Goal: Task Accomplishment & Management: Manage account settings

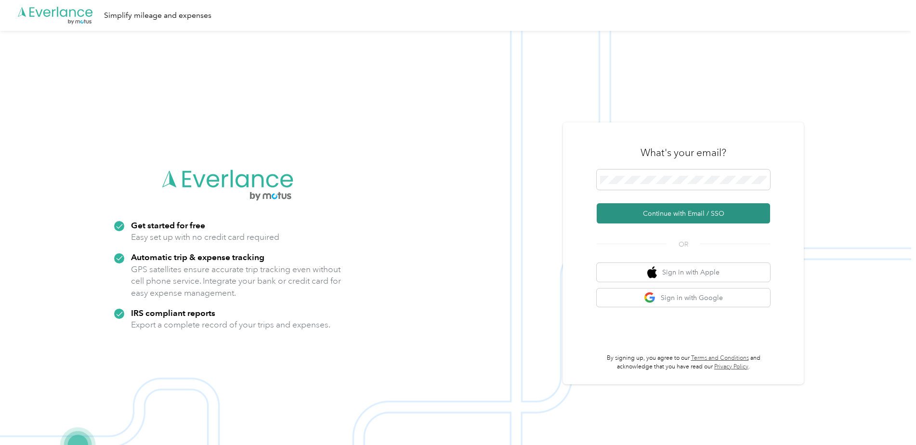
click at [645, 213] on button "Continue with Email / SSO" at bounding box center [682, 213] width 173 height 20
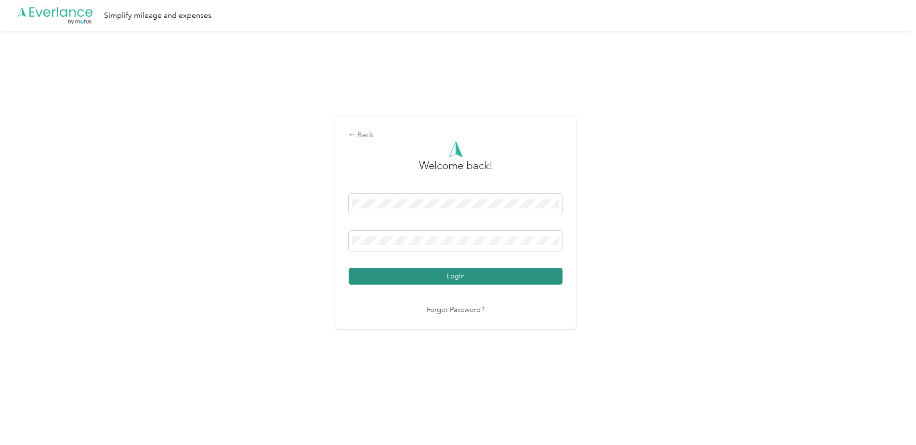
click at [514, 276] on button "Login" at bounding box center [456, 276] width 214 height 17
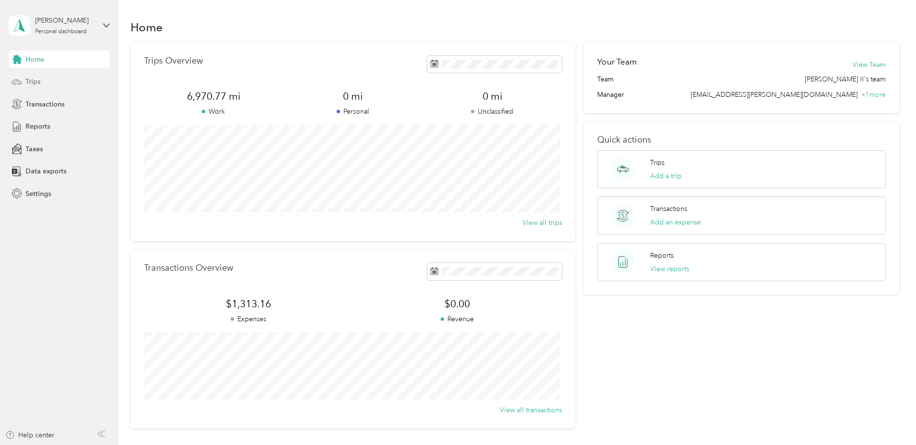
click at [32, 85] on span "Trips" at bounding box center [33, 82] width 15 height 10
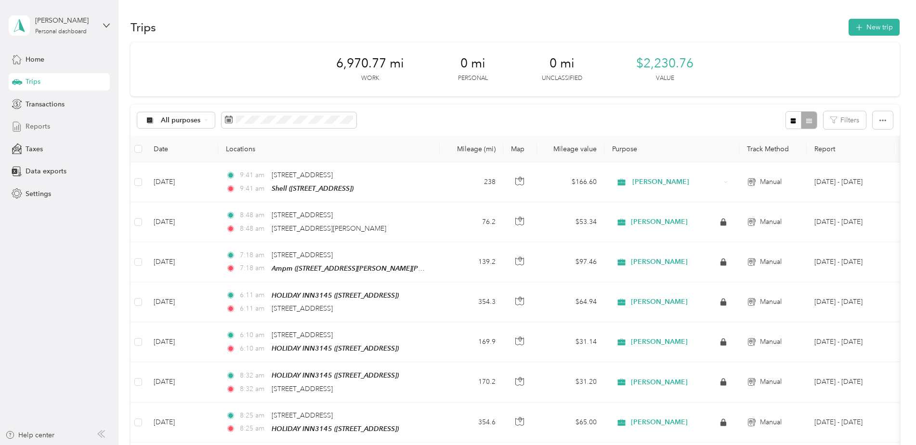
click at [40, 124] on span "Reports" at bounding box center [38, 126] width 25 height 10
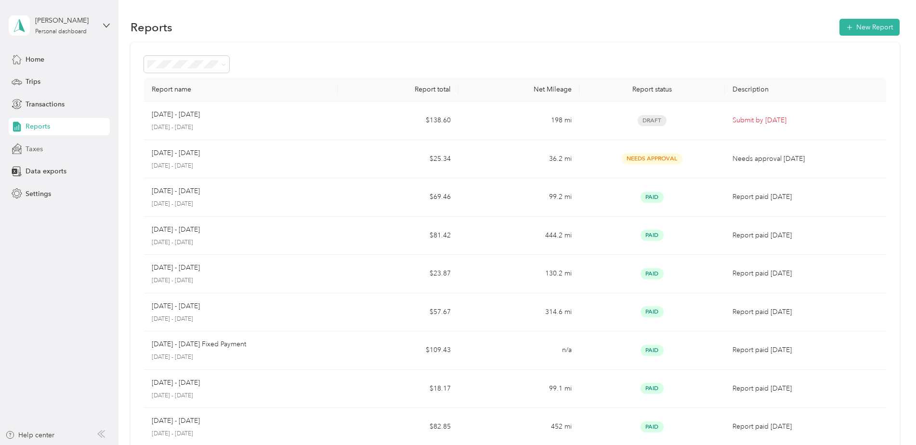
click at [40, 151] on span "Taxes" at bounding box center [34, 149] width 17 height 10
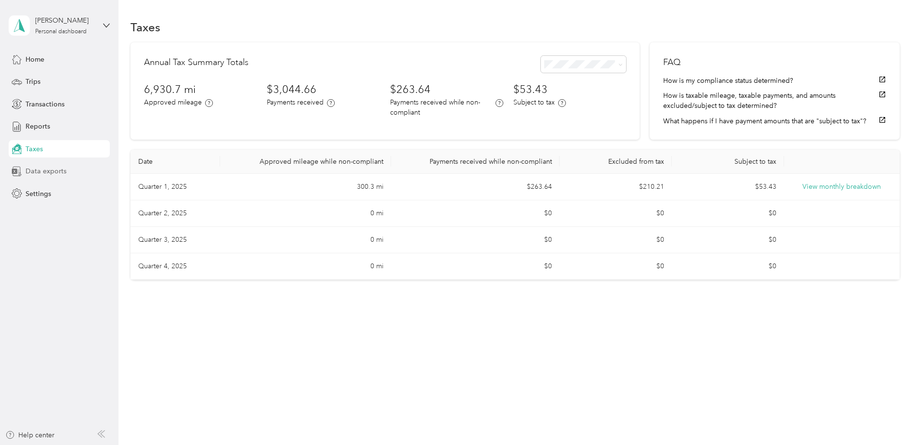
click at [45, 172] on span "Data exports" at bounding box center [46, 171] width 41 height 10
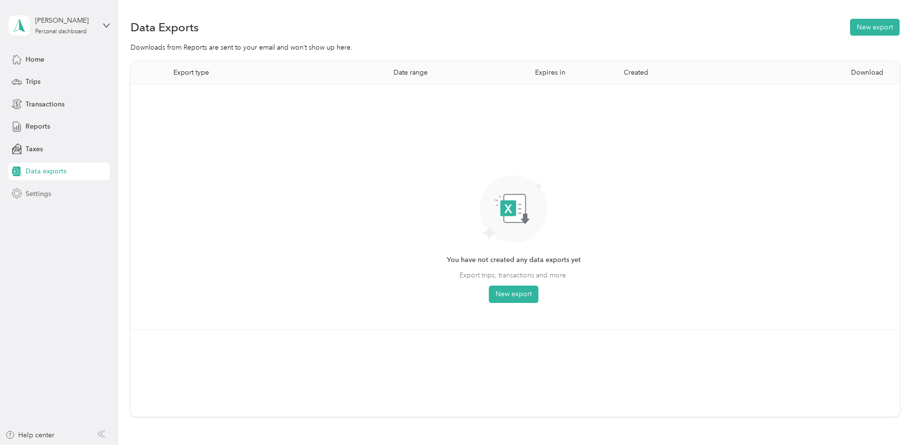
click at [47, 195] on span "Settings" at bounding box center [39, 194] width 26 height 10
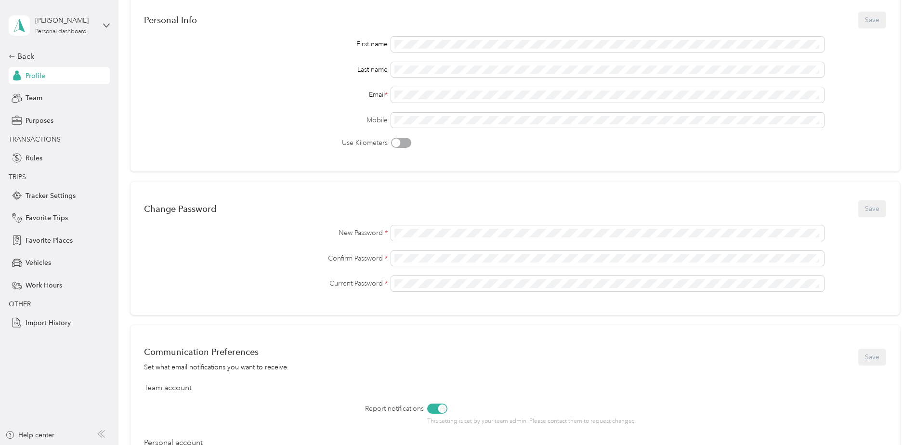
scroll to position [96, 0]
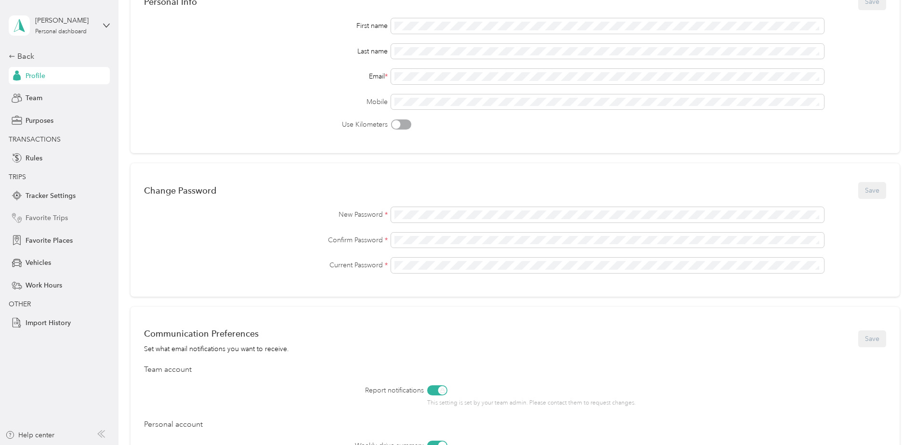
click at [52, 219] on span "Favorite Trips" at bounding box center [47, 218] width 42 height 10
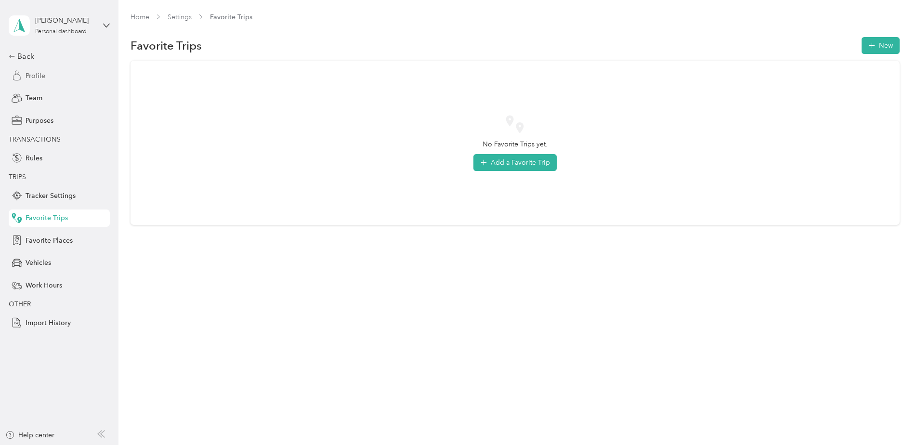
click at [45, 78] on div "Profile" at bounding box center [59, 75] width 101 height 17
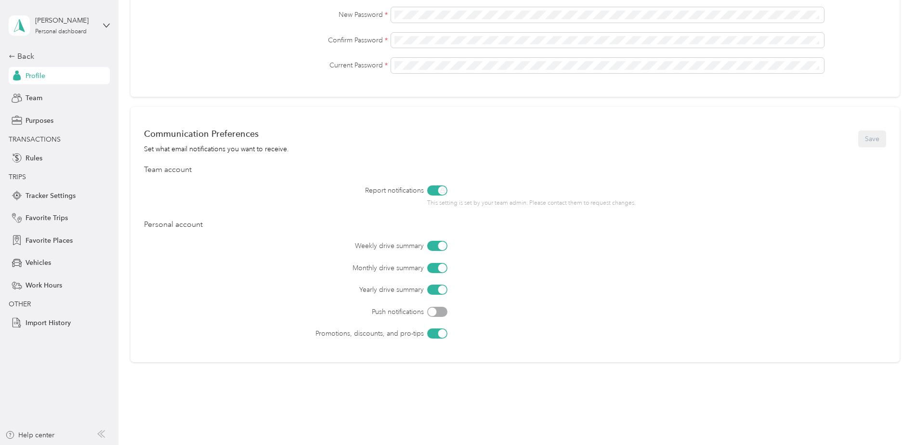
scroll to position [323, 0]
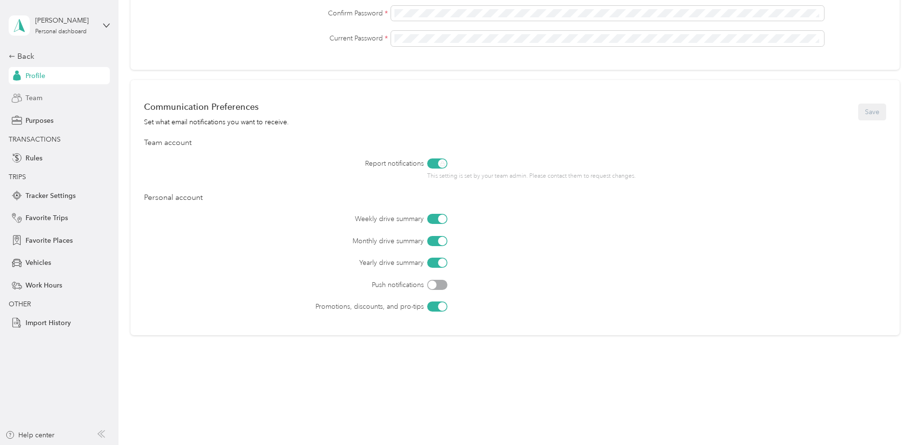
click at [52, 95] on div "Team" at bounding box center [59, 98] width 101 height 17
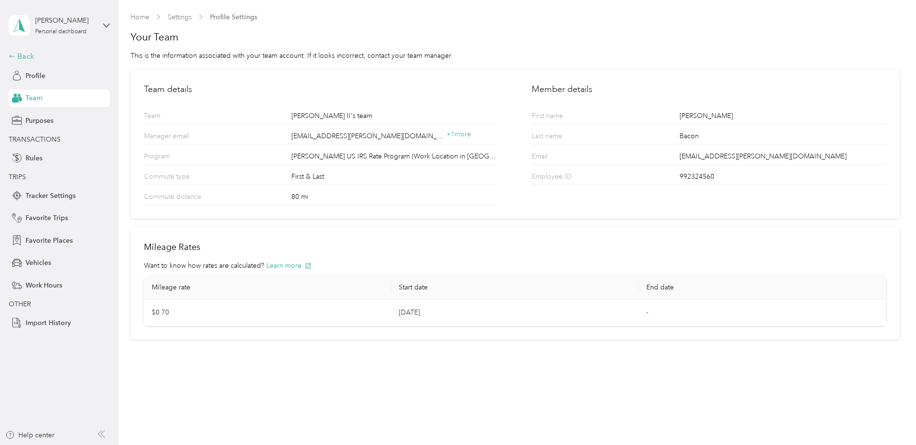
click at [26, 56] on div "Back" at bounding box center [57, 57] width 96 height 12
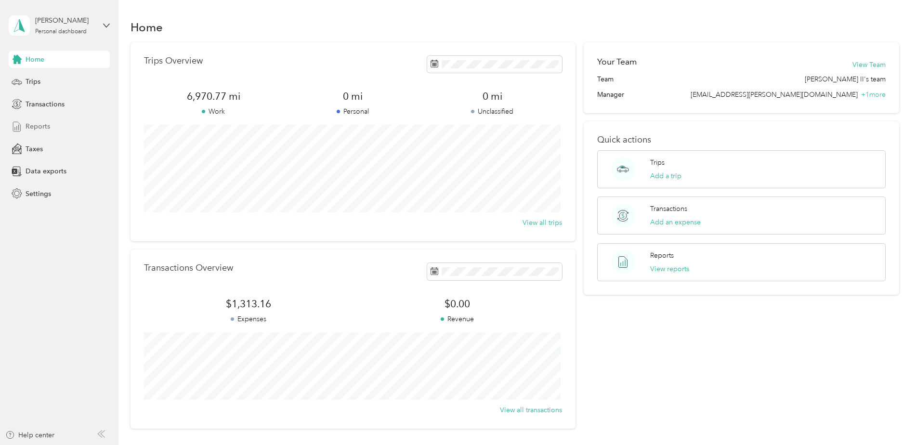
click at [48, 131] on span "Reports" at bounding box center [38, 126] width 25 height 10
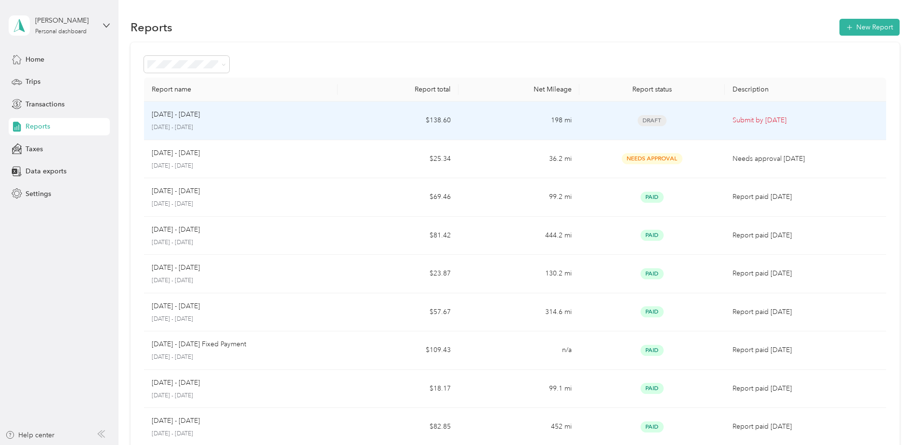
click at [742, 120] on p "Submit by [DATE]" at bounding box center [805, 120] width 146 height 11
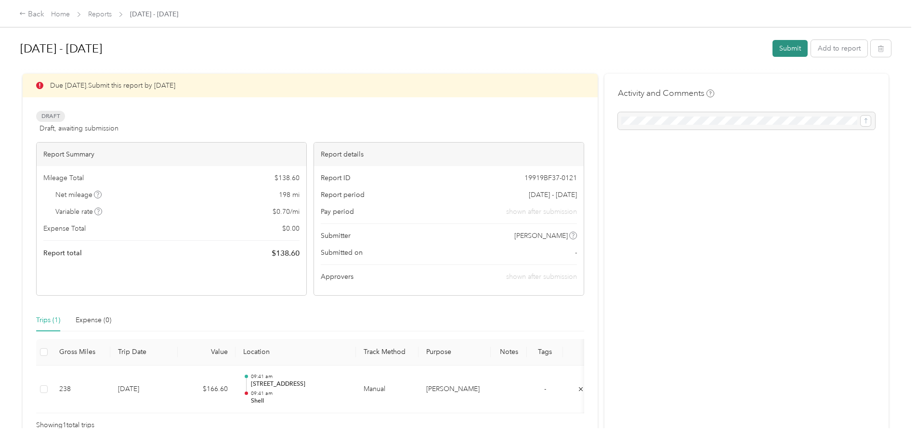
click at [782, 48] on button "Submit" at bounding box center [789, 48] width 35 height 17
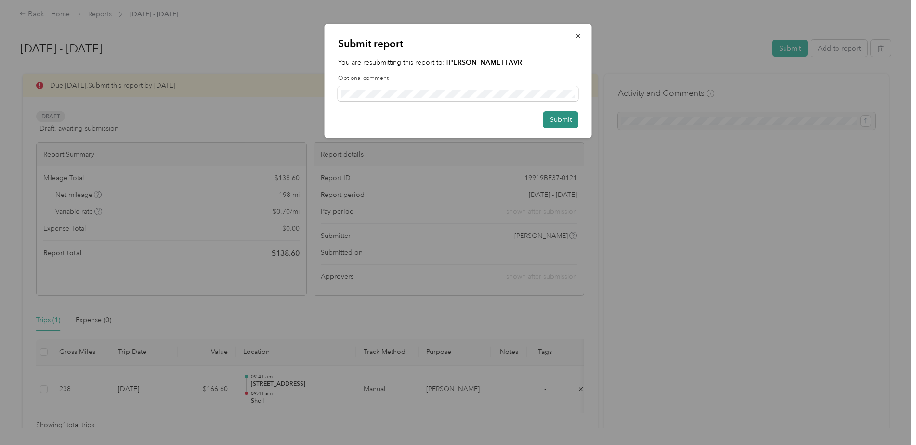
click at [563, 115] on button "Submit" at bounding box center [560, 119] width 35 height 17
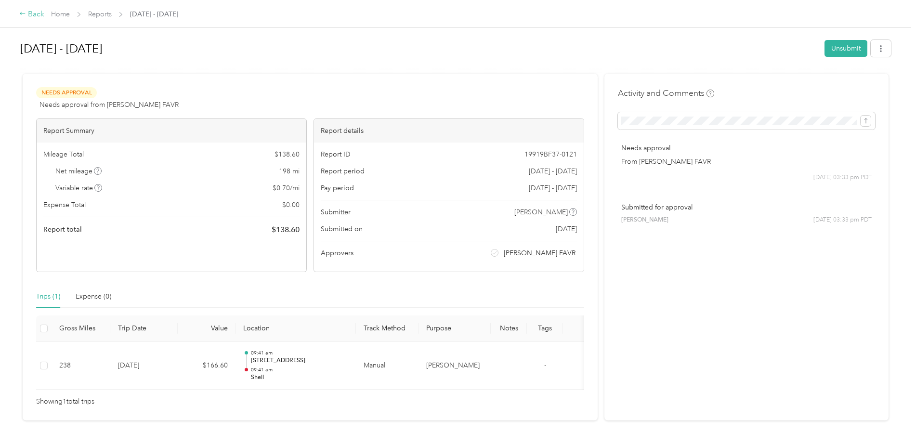
click at [35, 14] on div "Back" at bounding box center [31, 15] width 25 height 12
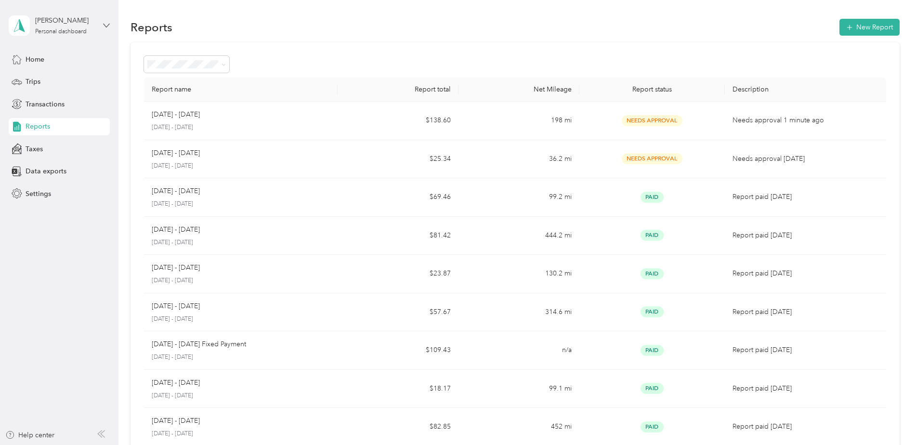
click at [106, 26] on icon at bounding box center [106, 25] width 7 height 7
click at [51, 81] on div "Log out" at bounding box center [137, 73] width 244 height 17
